Goal: Task Accomplishment & Management: Use online tool/utility

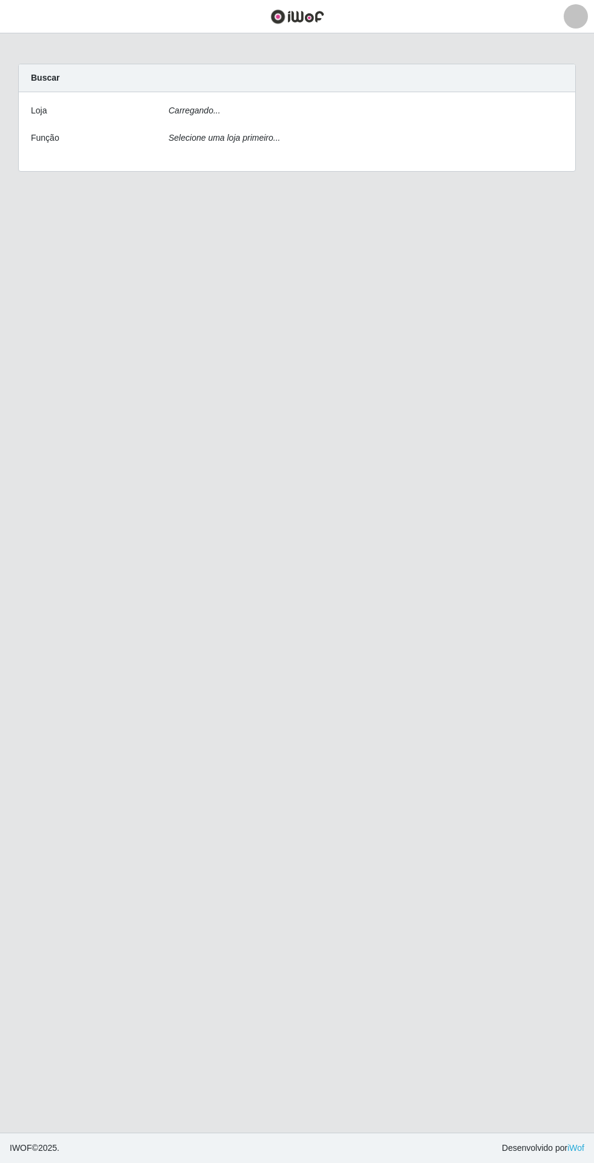
scroll to position [13, 0]
click at [199, 108] on select "[Selecione...] Extrabom - Loja 05 [GEOGRAPHIC_DATA]" at bounding box center [366, 114] width 395 height 21
select select "494"
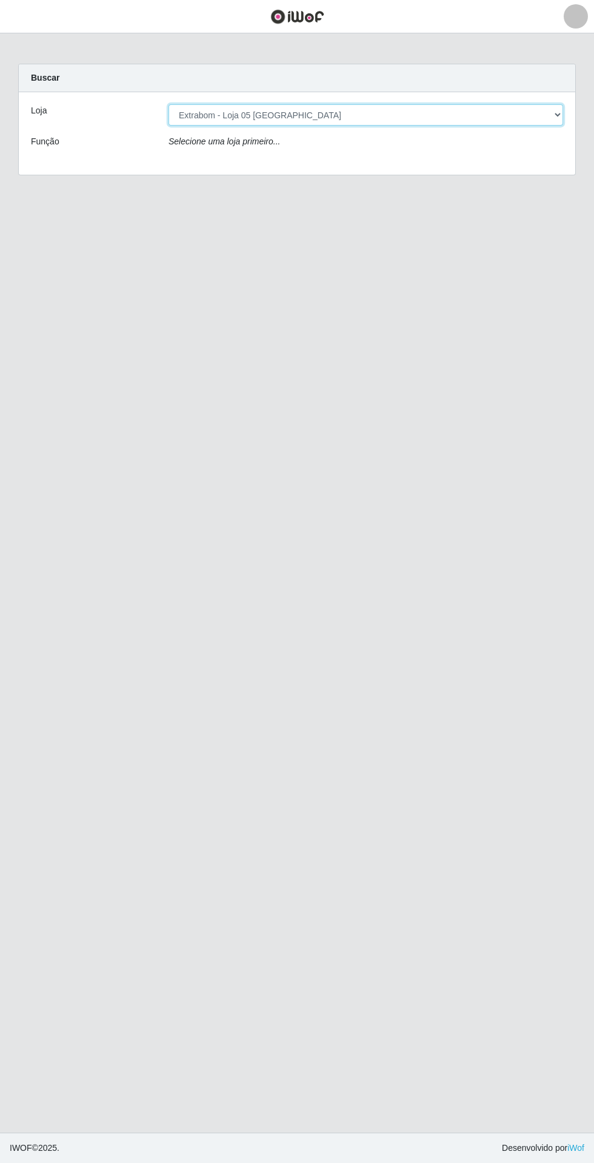
click at [169, 104] on select "[Selecione...] Extrabom - Loja 05 [GEOGRAPHIC_DATA]" at bounding box center [366, 114] width 395 height 21
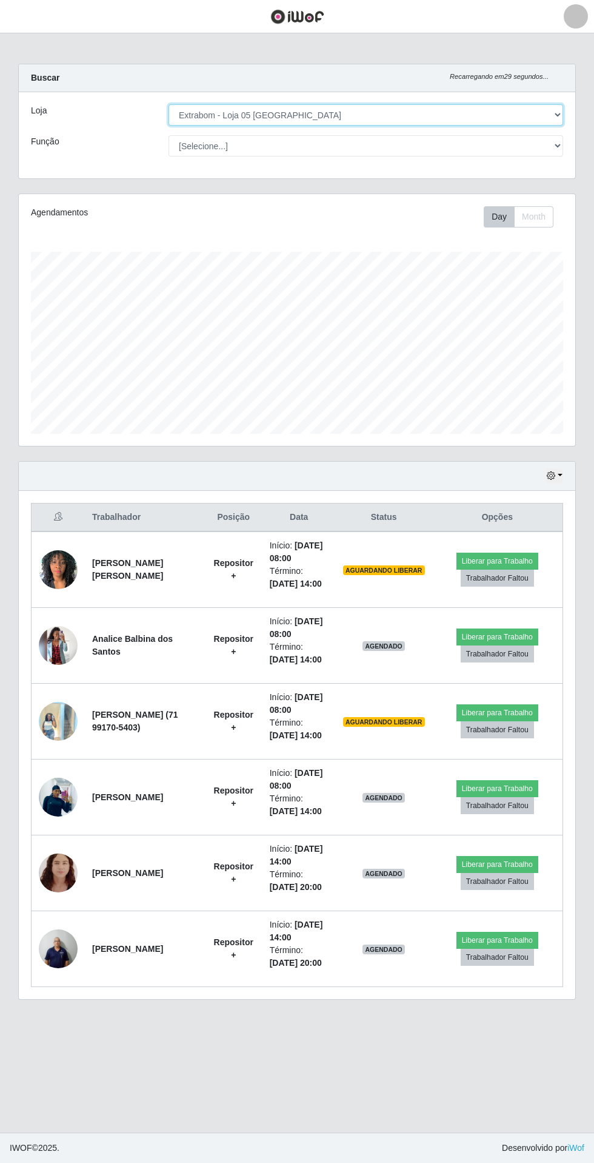
scroll to position [252, 557]
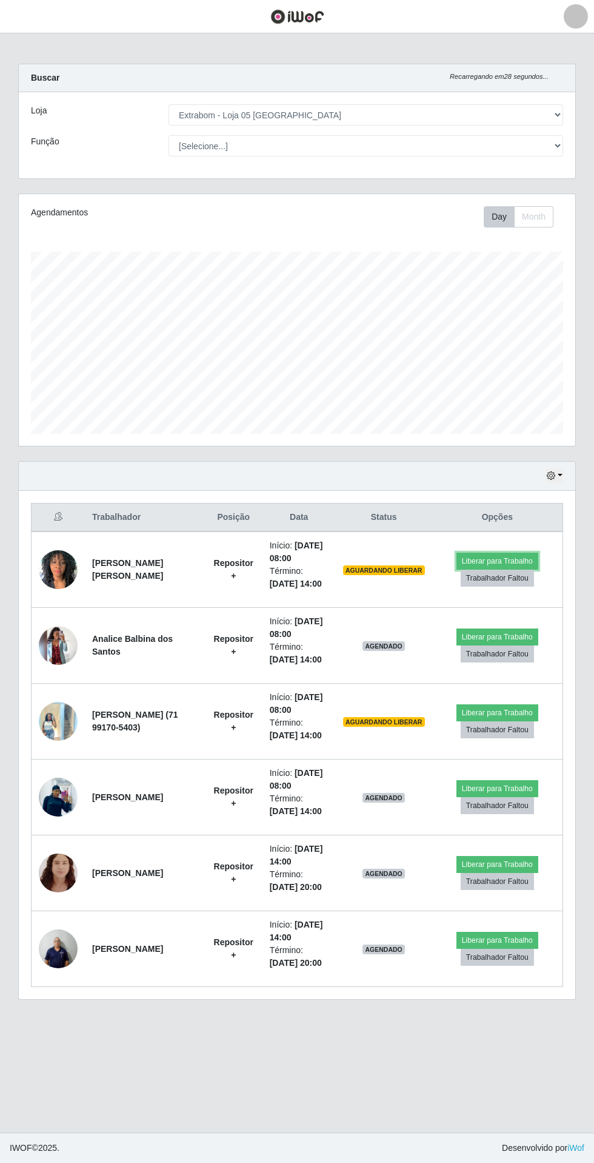
click at [512, 553] on button "Liberar para Trabalho" at bounding box center [498, 561] width 82 height 17
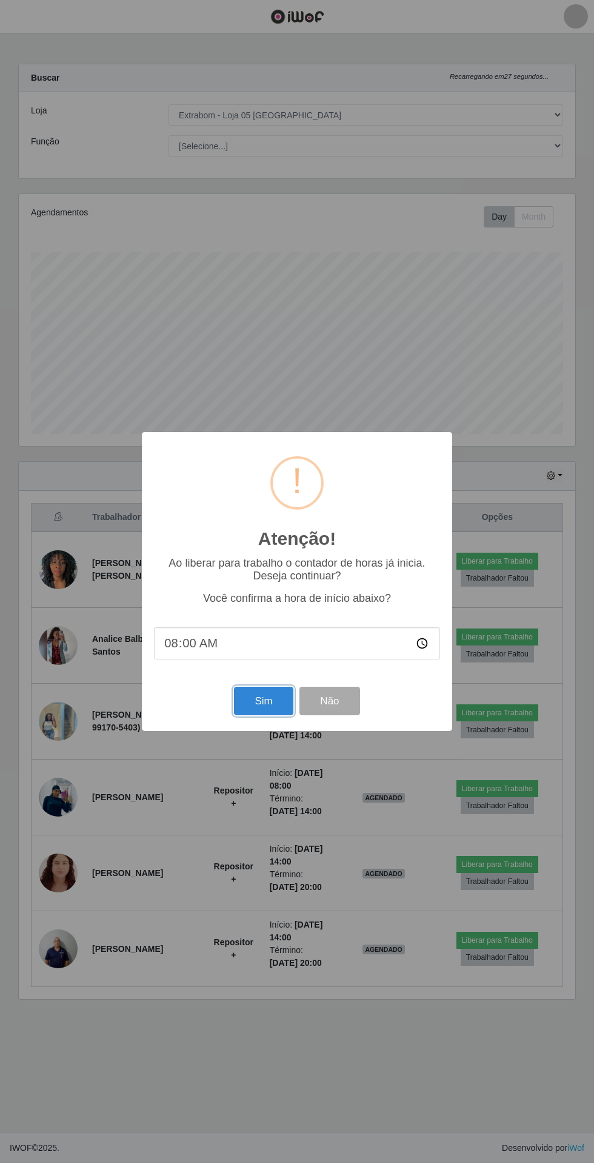
click at [264, 697] on button "Sim" at bounding box center [263, 701] width 59 height 29
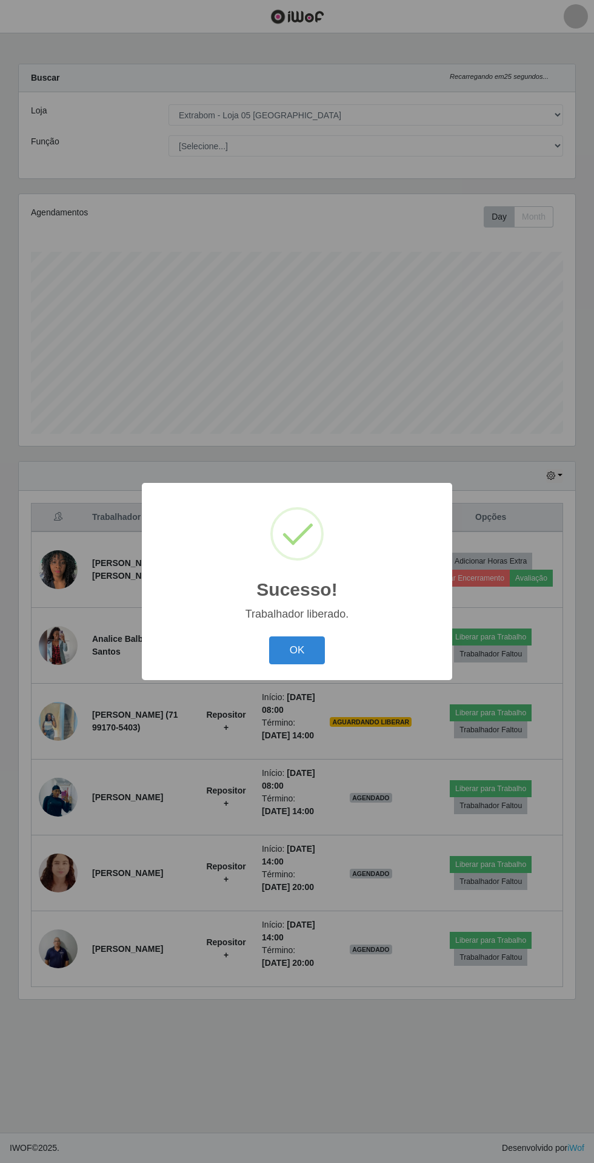
click at [297, 650] on button "OK" at bounding box center [297, 650] width 56 height 29
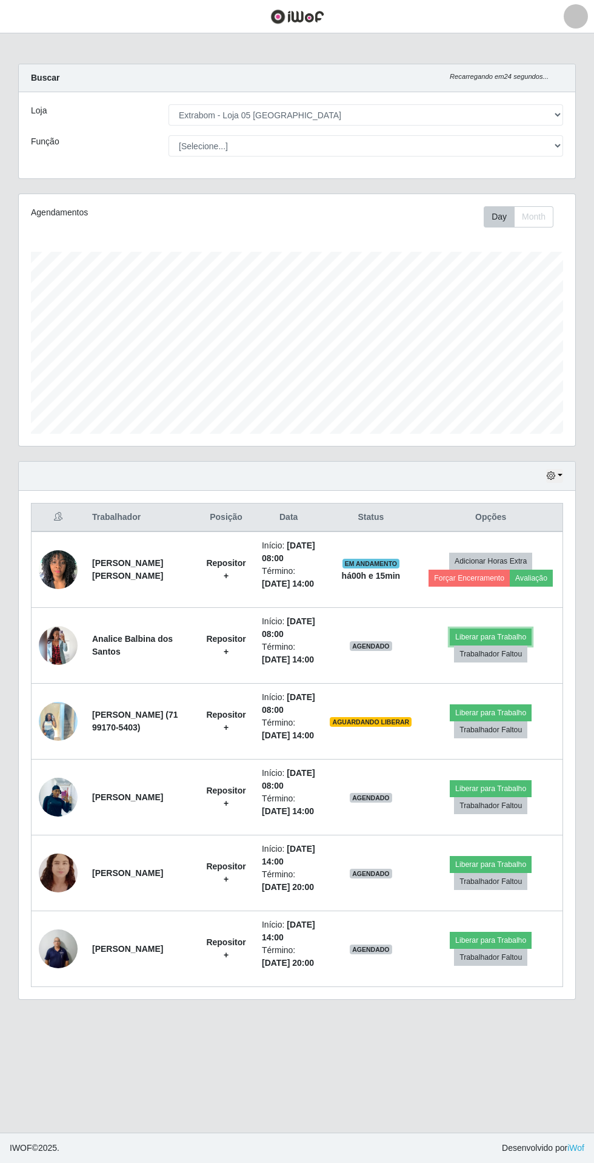
click at [508, 645] on button "Liberar para Trabalho" at bounding box center [491, 636] width 82 height 17
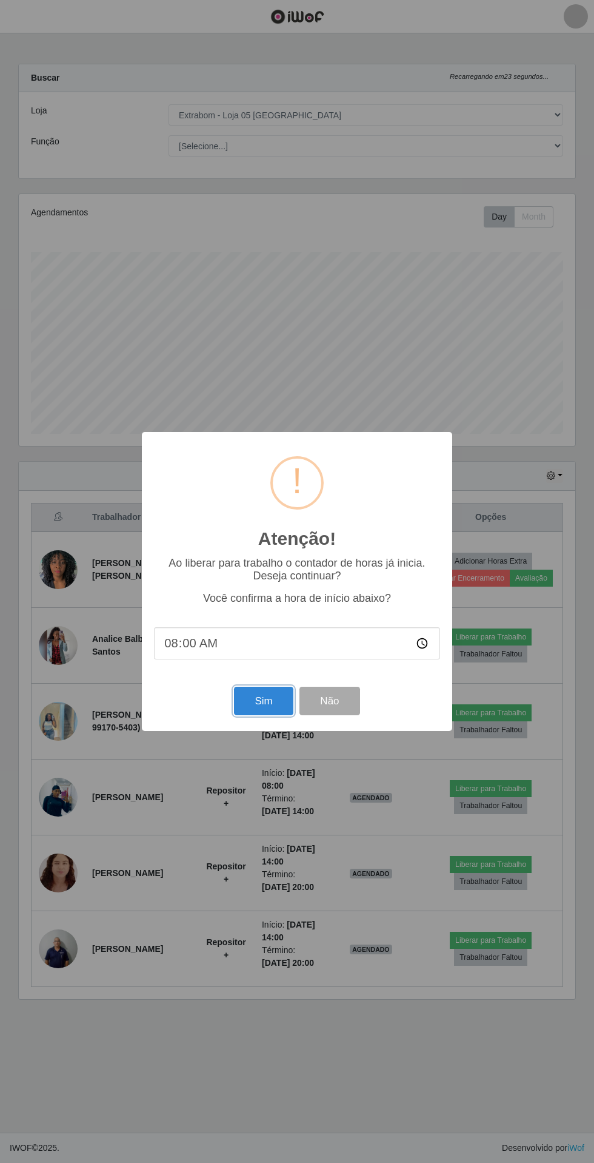
click at [248, 701] on button "Sim" at bounding box center [263, 701] width 59 height 29
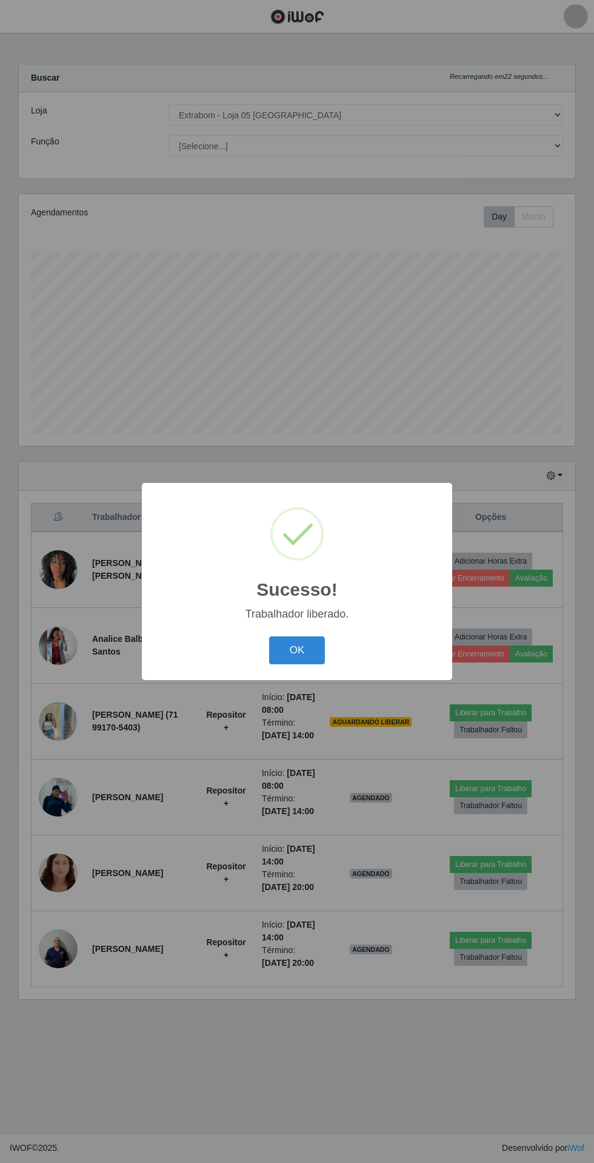
click at [297, 650] on button "OK" at bounding box center [297, 650] width 56 height 29
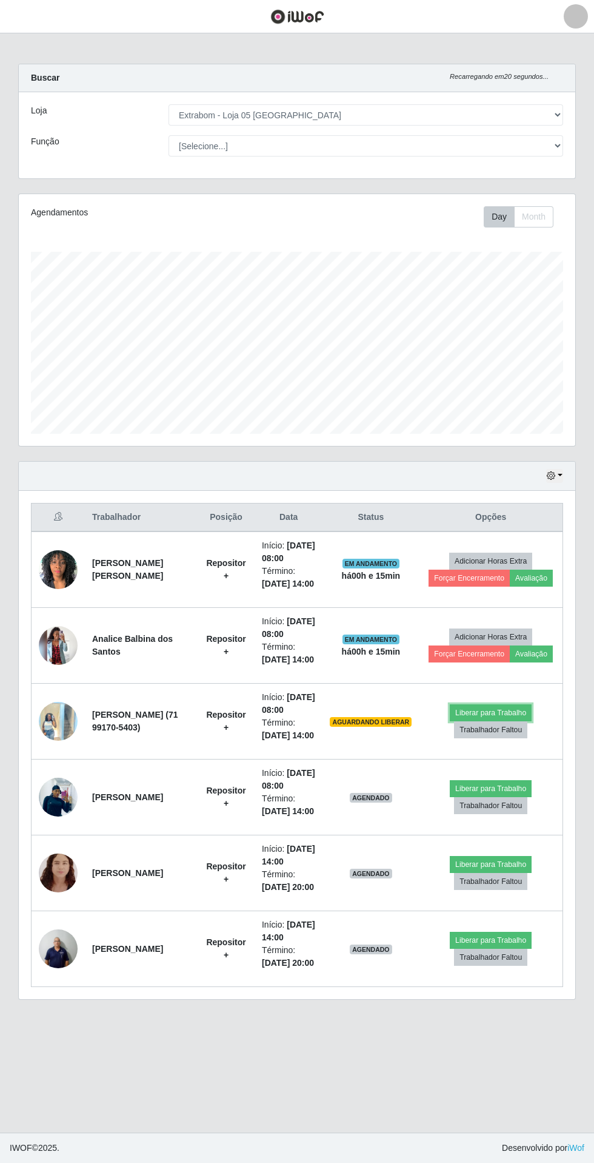
click at [503, 721] on button "Liberar para Trabalho" at bounding box center [491, 712] width 82 height 17
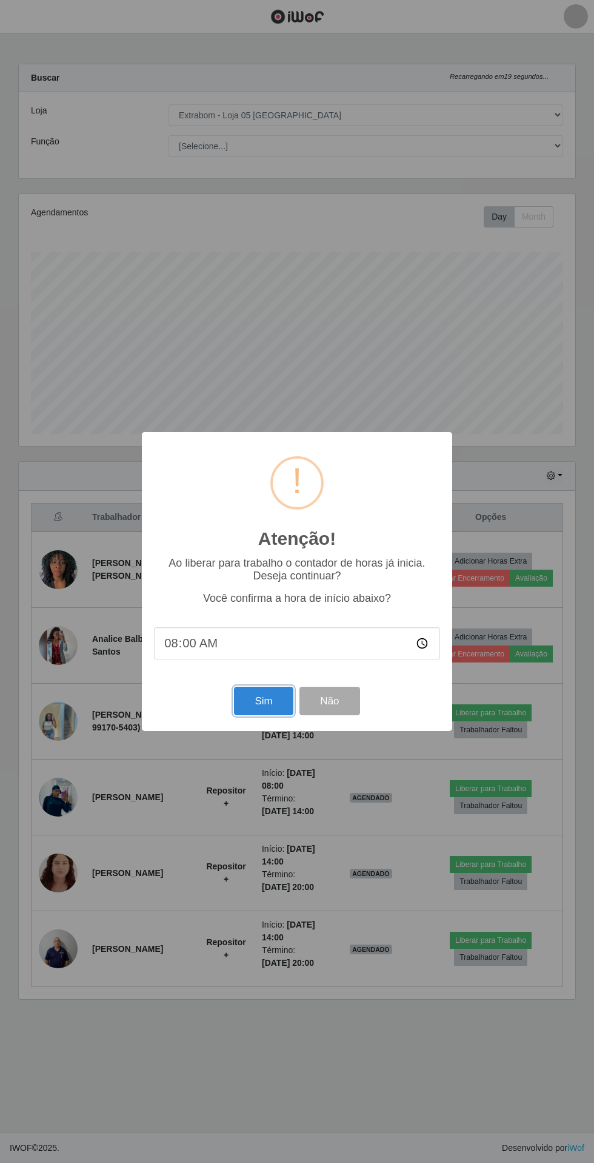
click at [249, 707] on button "Sim" at bounding box center [263, 701] width 59 height 29
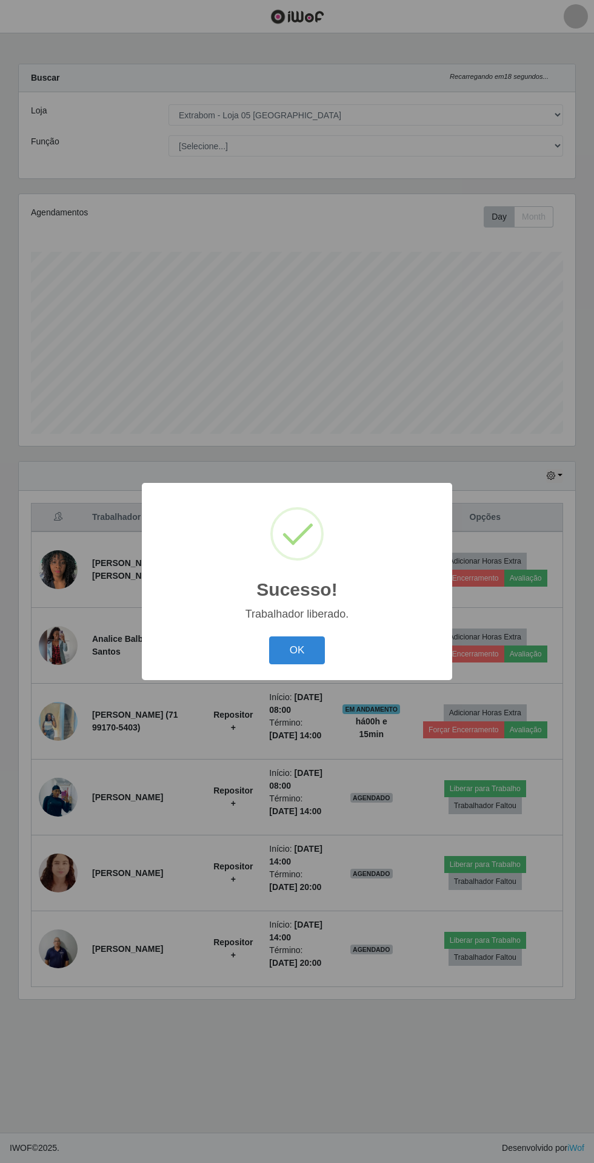
click at [297, 650] on button "OK" at bounding box center [297, 650] width 56 height 29
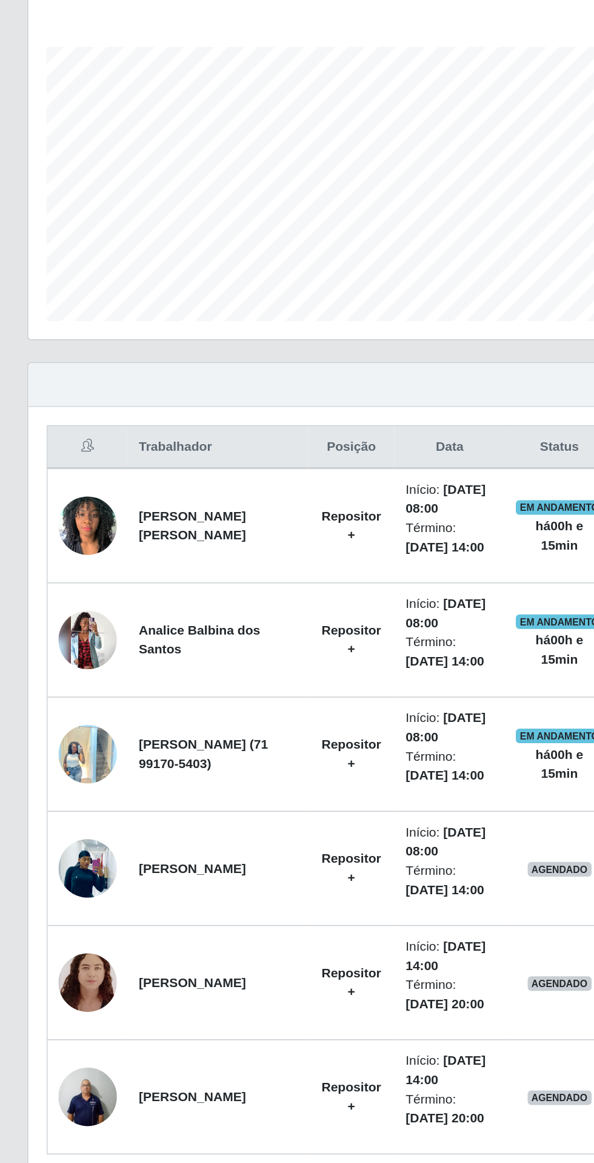
scroll to position [0, 0]
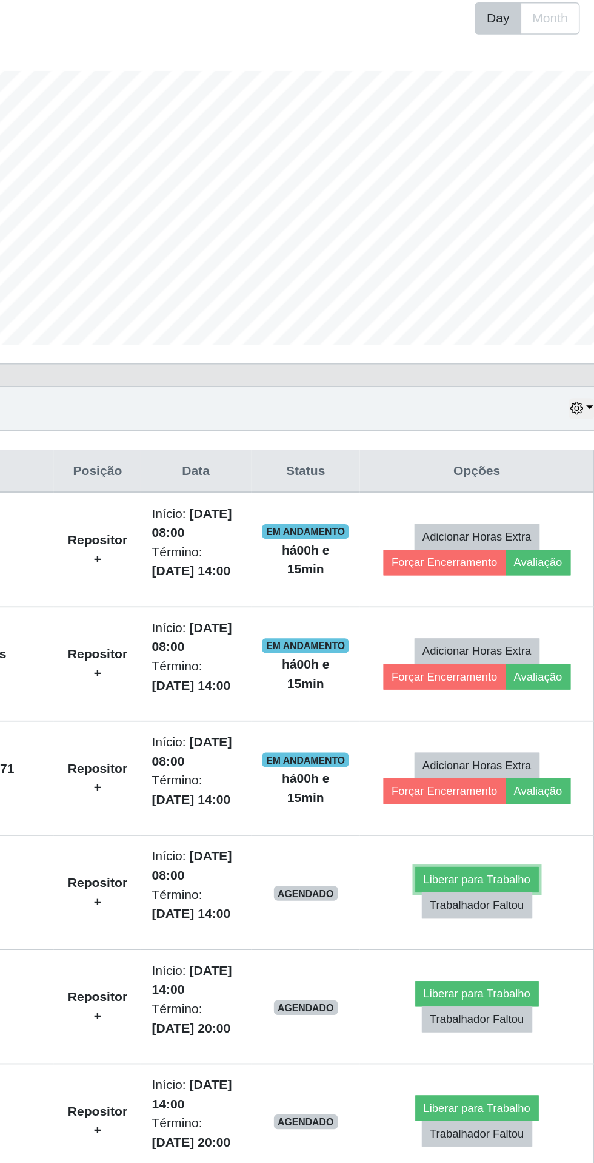
click at [487, 788] on button "Liberar para Trabalho" at bounding box center [486, 788] width 82 height 17
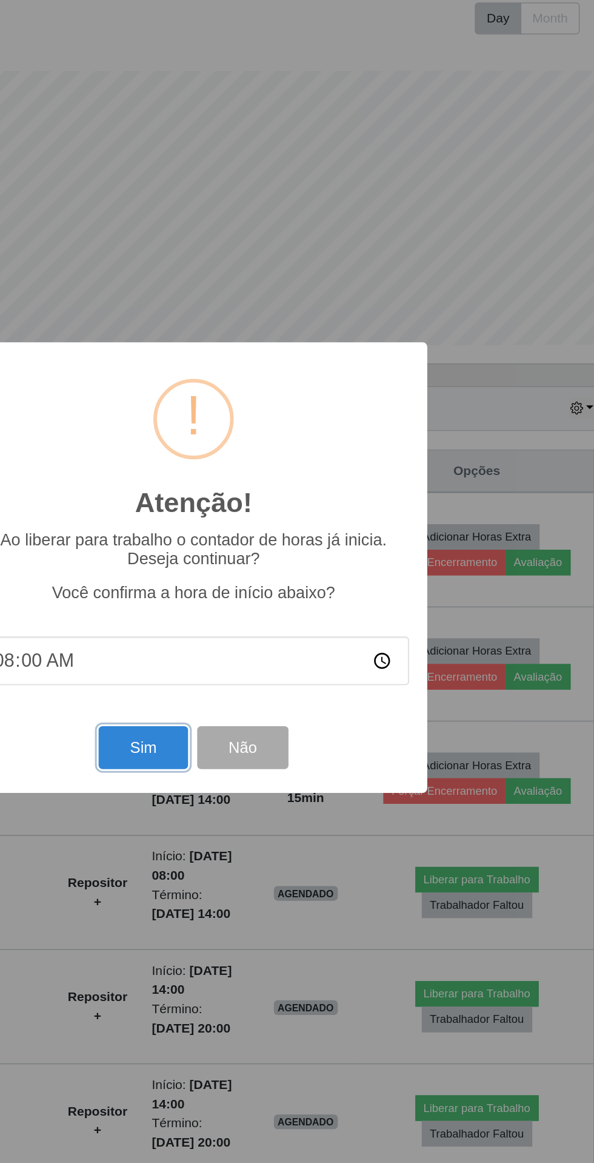
click at [257, 715] on button "Sim" at bounding box center [263, 701] width 59 height 29
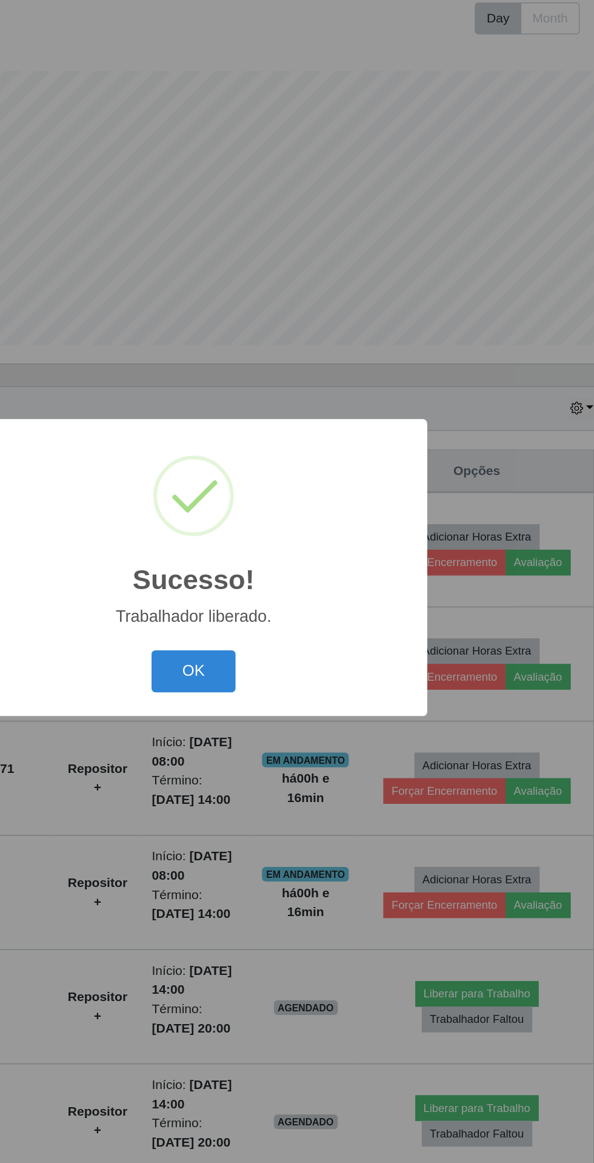
click at [295, 665] on button "OK" at bounding box center [297, 650] width 56 height 29
